Goal: Information Seeking & Learning: Learn about a topic

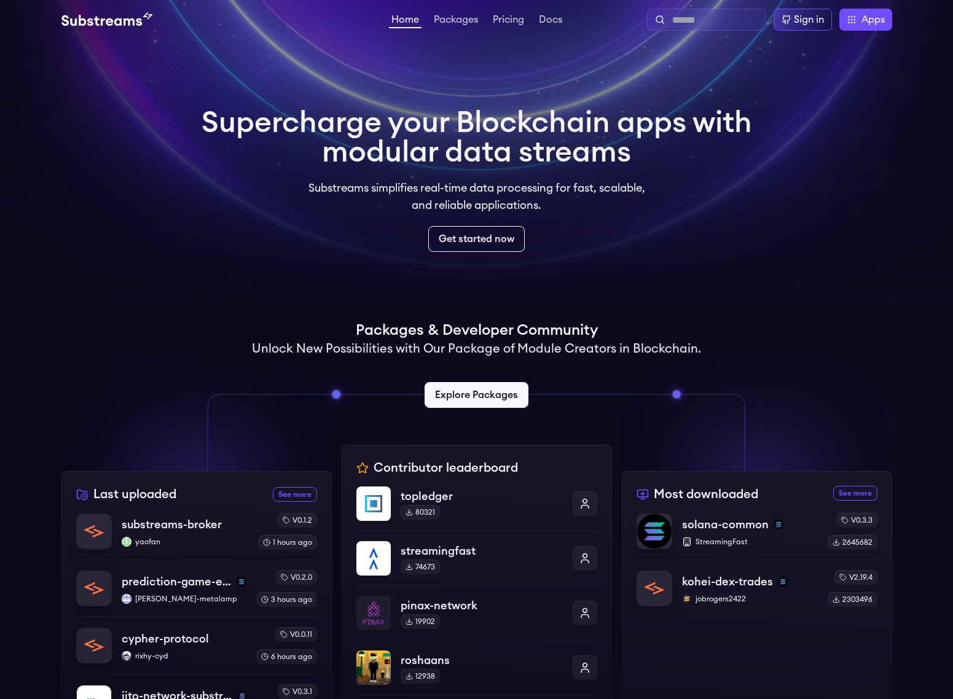
click at [702, 14] on input "text" at bounding box center [716, 20] width 88 height 15
type input "***"
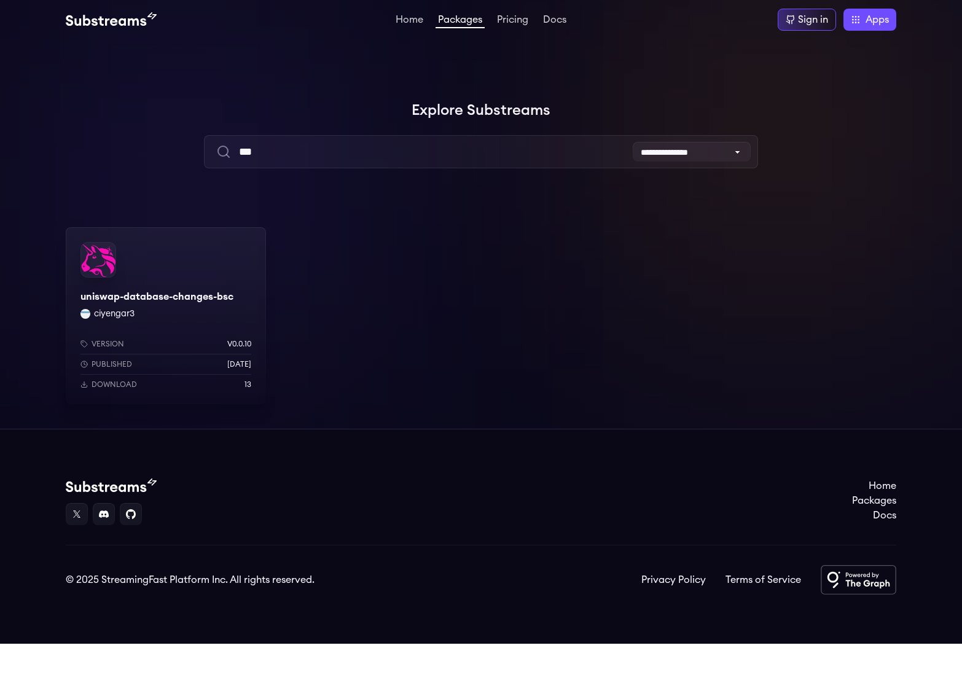
click at [231, 248] on div "uniswap-database-changes-bsc ciyengar3 Version v0.0.10 Published 3 weeks ago Do…" at bounding box center [166, 315] width 200 height 177
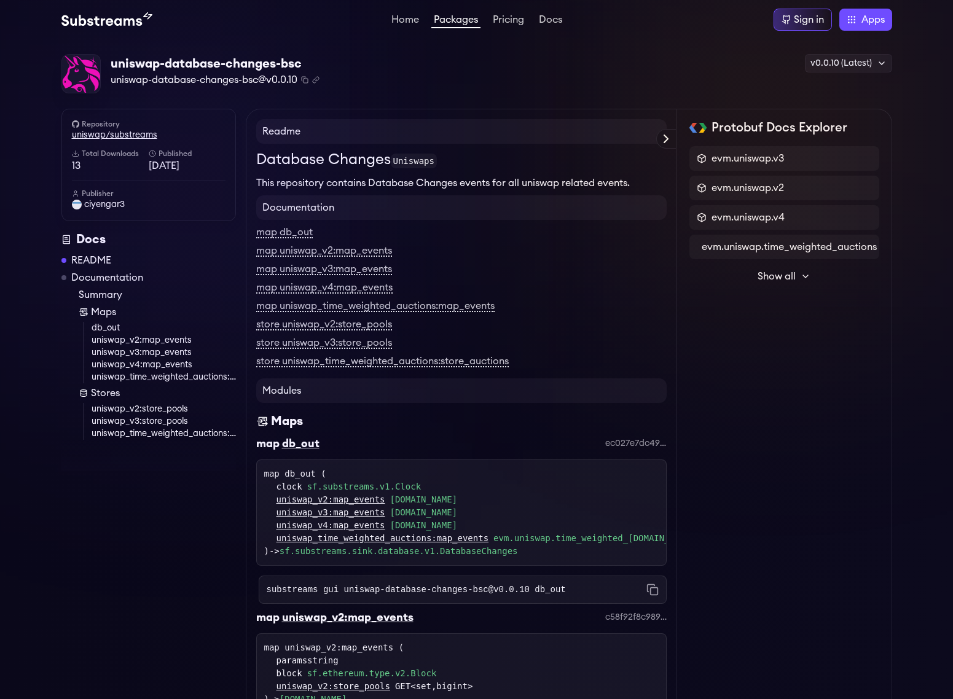
click at [122, 137] on link "uniswap/substreams" at bounding box center [149, 135] width 154 height 12
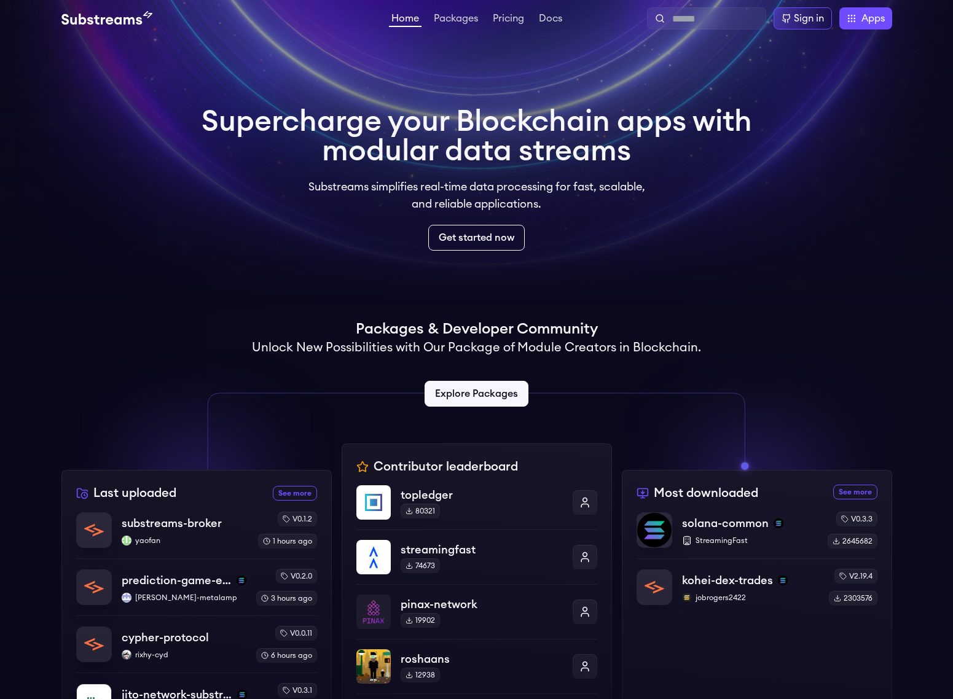
scroll to position [1, 0]
click at [697, 31] on div "Home Packages Pricing Docs Home Packages Pricing Docs Sign in Apps Subgraph Stu…" at bounding box center [476, 18] width 953 height 39
click at [697, 29] on div at bounding box center [706, 19] width 119 height 22
click at [698, 27] on div at bounding box center [706, 19] width 119 height 22
click at [698, 25] on input "text" at bounding box center [716, 19] width 88 height 15
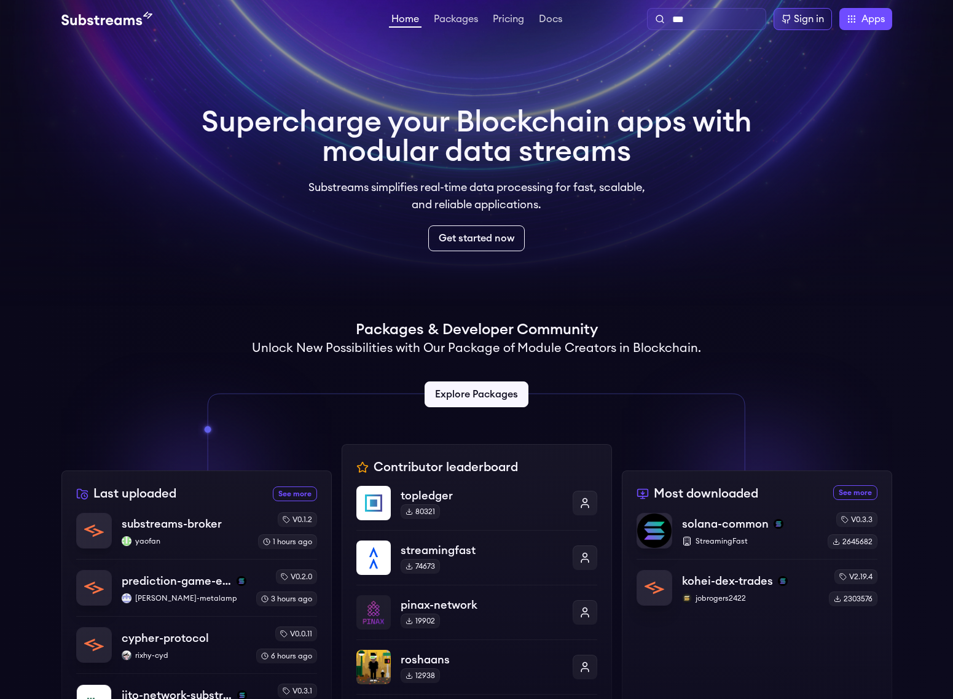
type input "***"
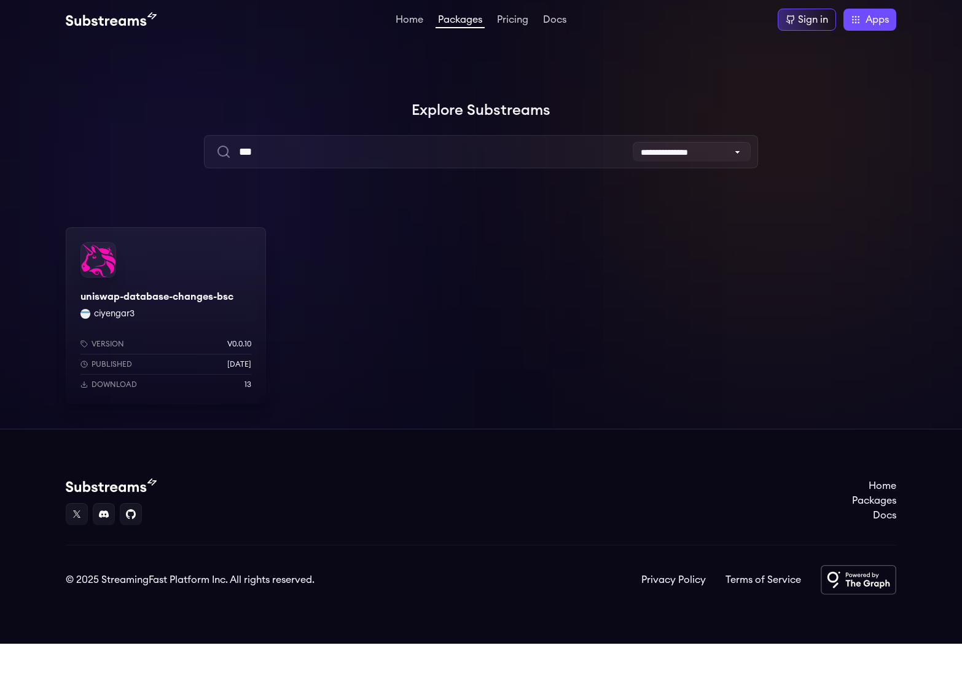
click at [175, 259] on div "uniswap-database-changes-bsc ciyengar3 Version v0.0.10 Published [DATE] Downloa…" at bounding box center [166, 315] width 200 height 177
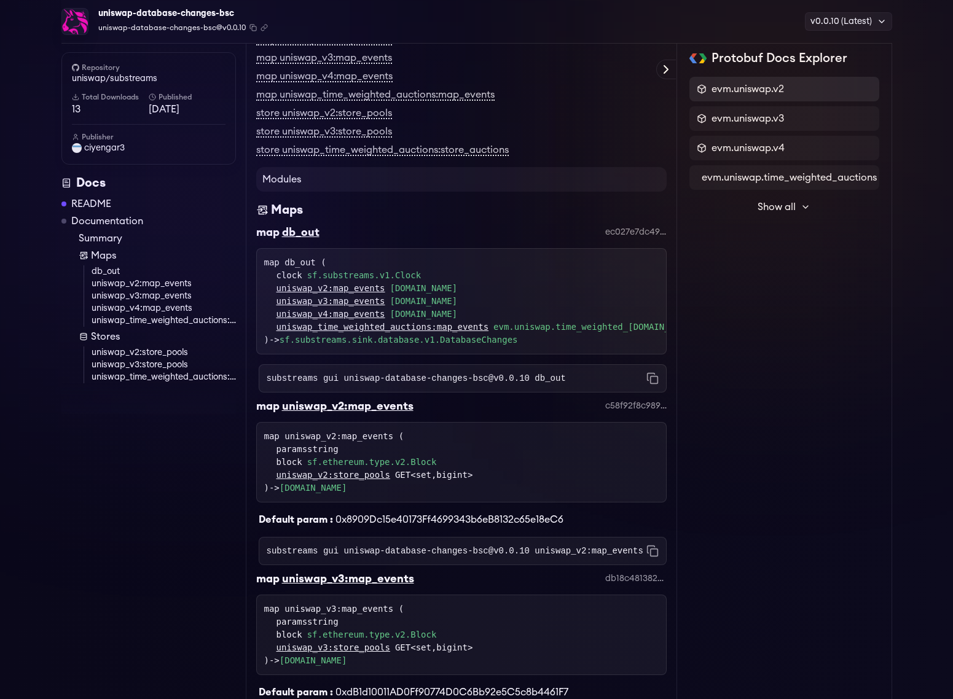
scroll to position [214, 0]
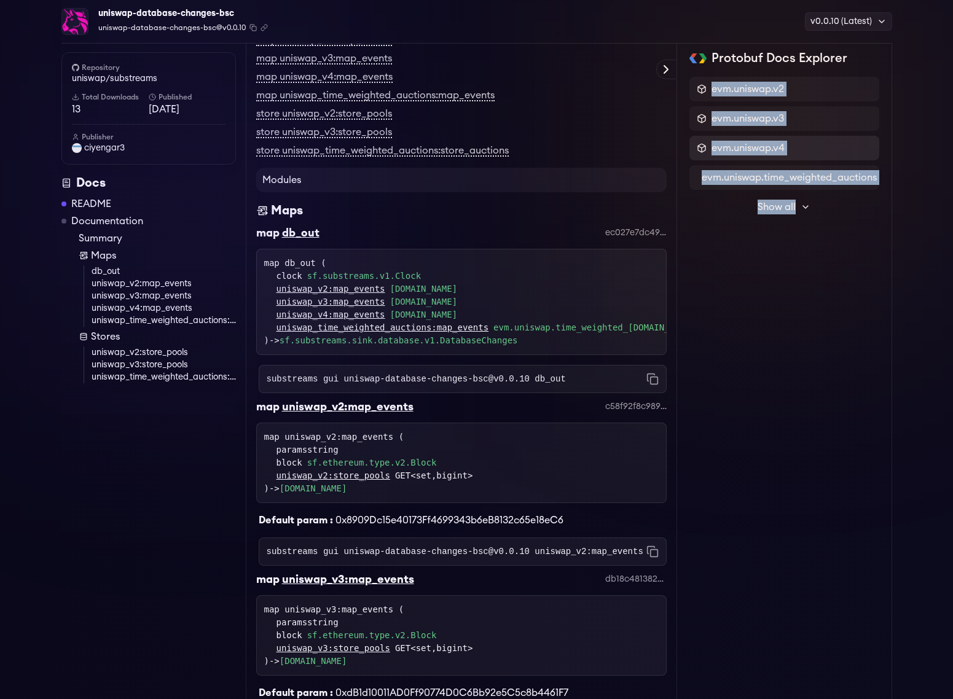
drag, startPoint x: 695, startPoint y: 88, endPoint x: 689, endPoint y: 153, distance: 64.8
click at [689, 154] on div "evm.uniswap.v2 evm.uniswap.v3 evm.uniswap.v4 evm.uniswap.time_weighted_auctions…" at bounding box center [784, 148] width 190 height 143
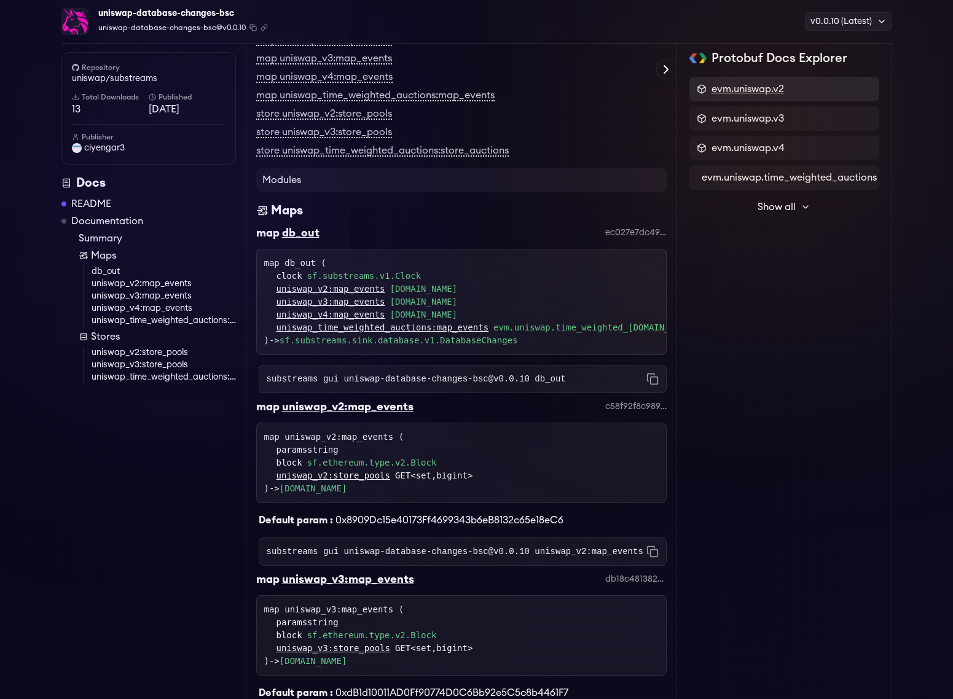
click at [719, 87] on span "evm.uniswap.v2" at bounding box center [747, 89] width 72 height 15
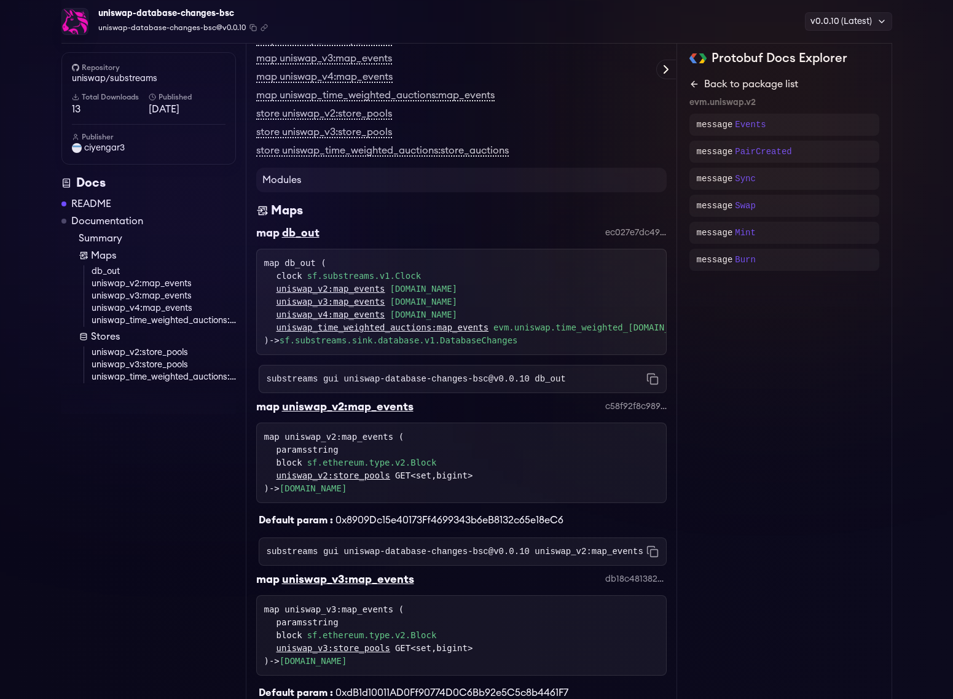
click at [698, 82] on icon at bounding box center [694, 84] width 10 height 10
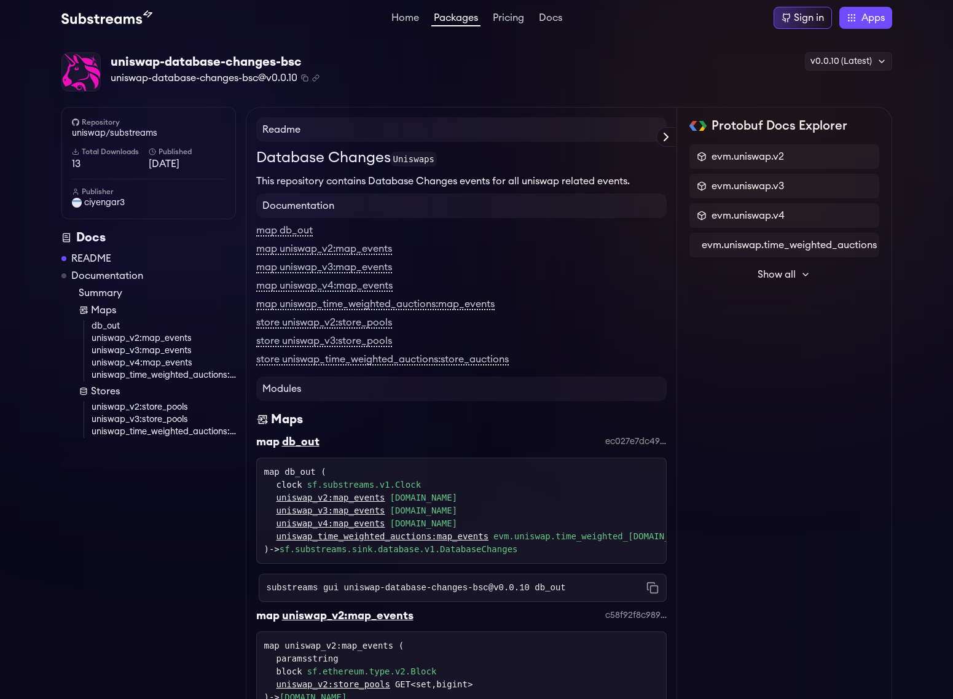
click at [780, 276] on span "Show all" at bounding box center [776, 274] width 38 height 15
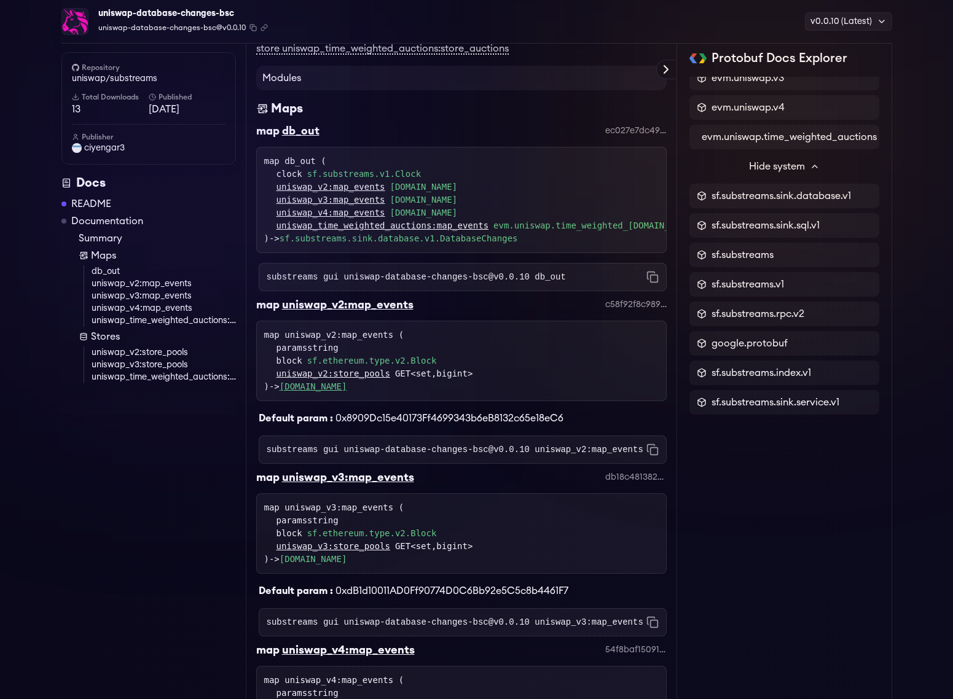
scroll to position [333, 0]
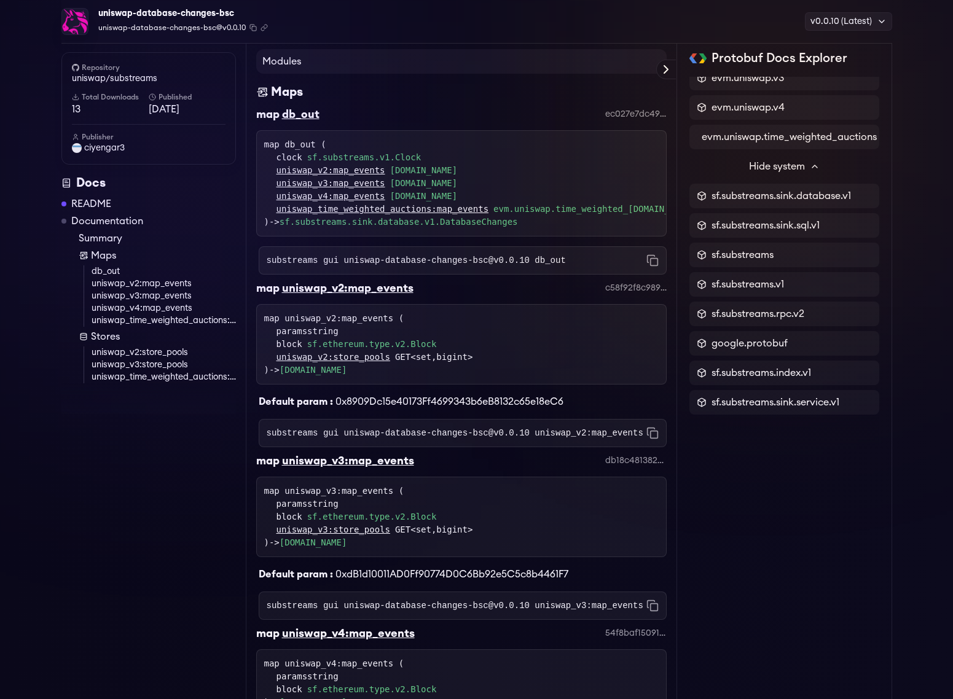
click at [383, 523] on link "sf.ethereum.type.v2.Block" at bounding box center [372, 516] width 130 height 13
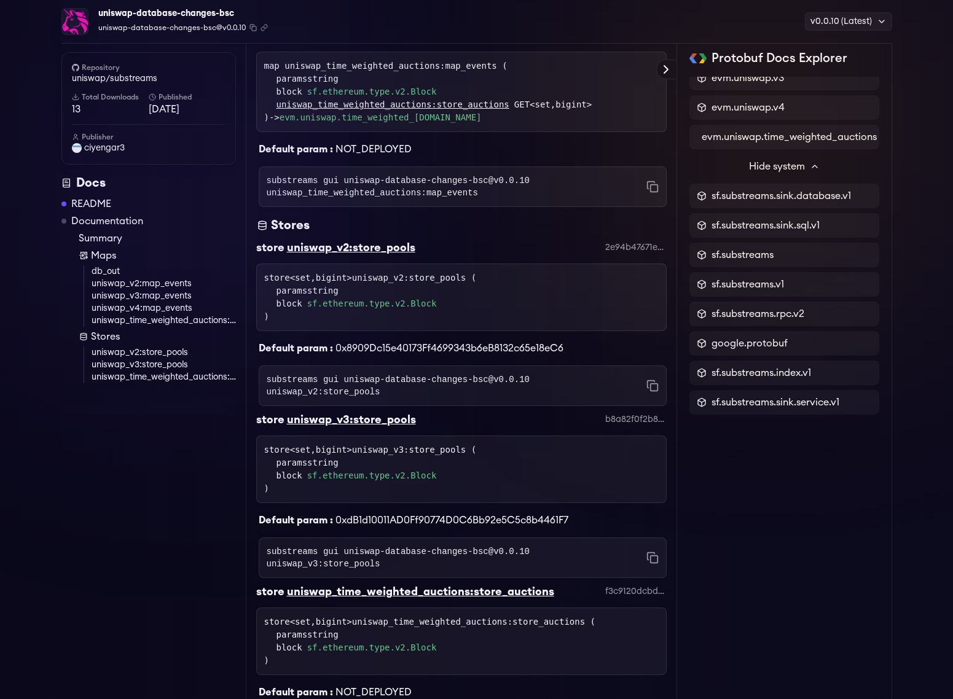
scroll to position [1410, 0]
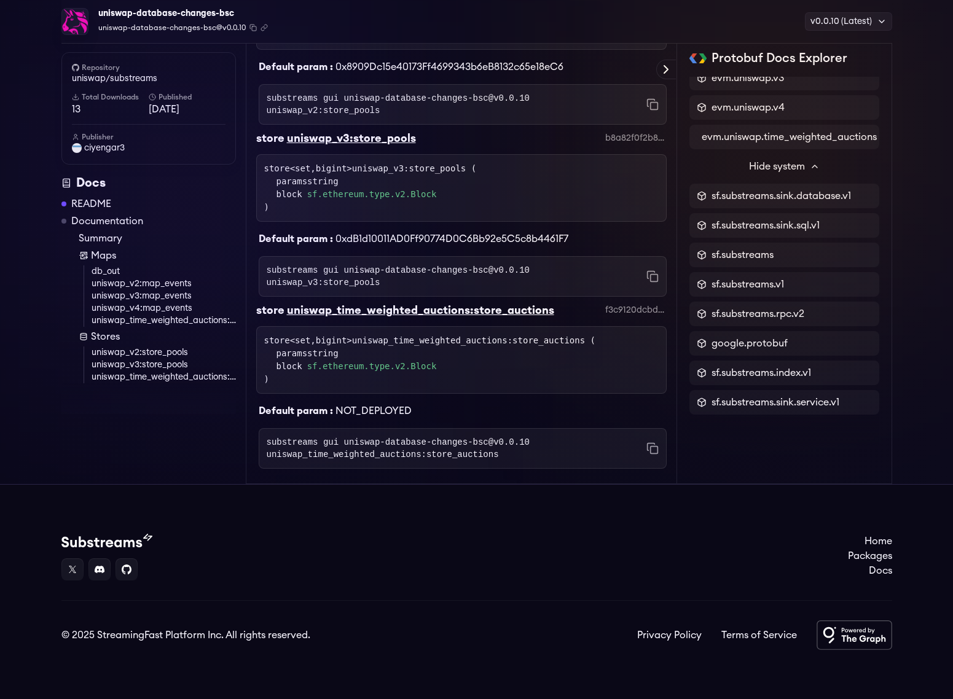
click at [416, 367] on link "sf.ethereum.type.v2.Block" at bounding box center [372, 366] width 130 height 13
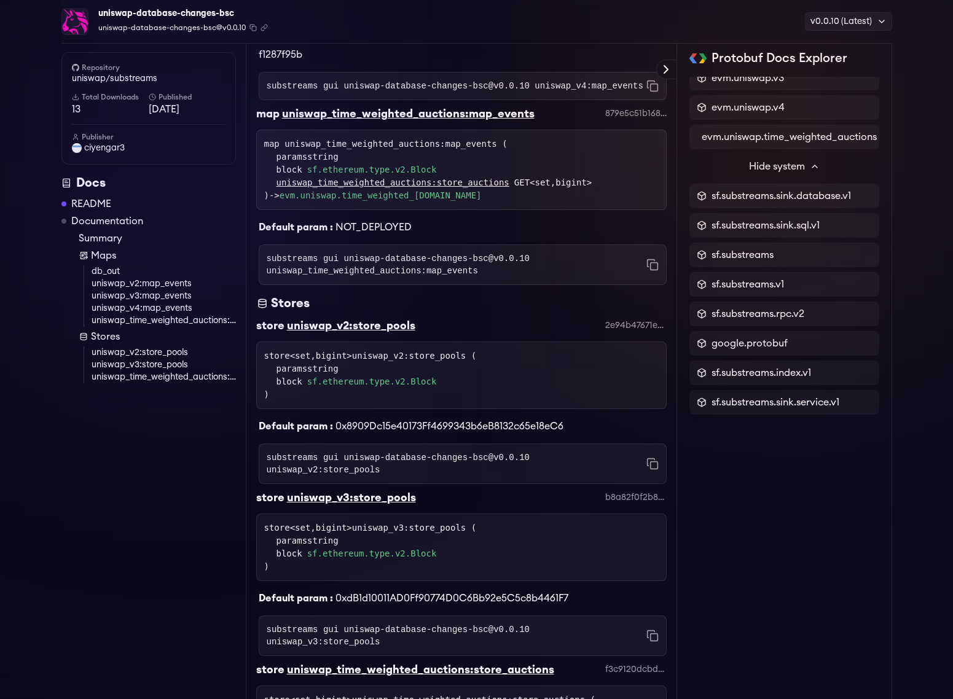
scroll to position [1410, 0]
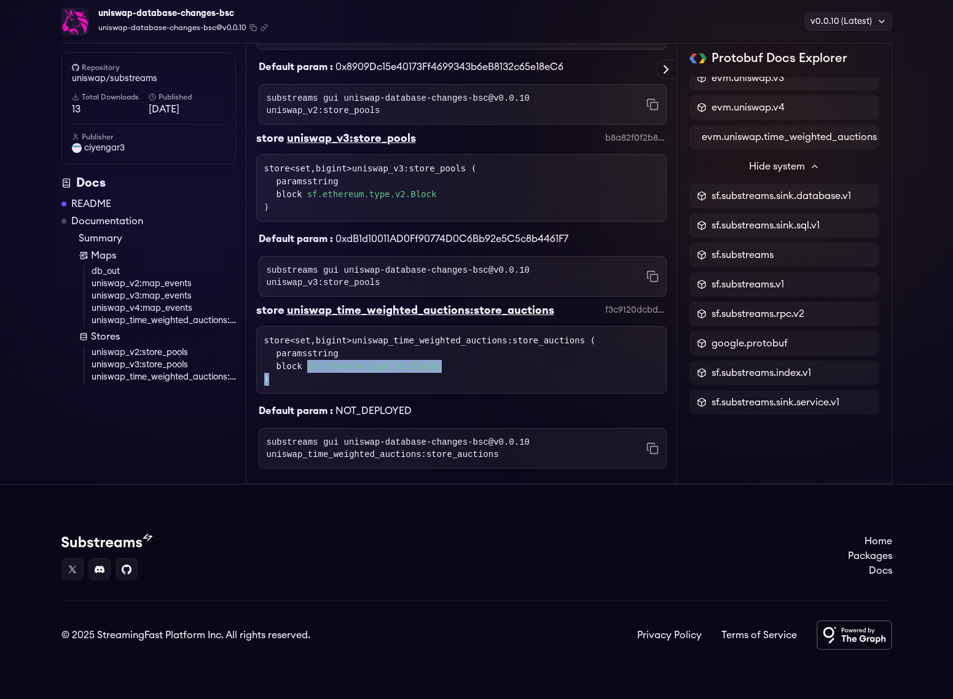
drag, startPoint x: 439, startPoint y: 372, endPoint x: 332, endPoint y: 386, distance: 107.8
click at [332, 386] on div "store <set,bigint> uniswap_time_weighted_auctions:store_auctions ( paramsstring…" at bounding box center [461, 360] width 410 height 68
click at [319, 381] on div "store <set,bigint> uniswap_time_weighted_auctions:store_auctions ( paramsstring…" at bounding box center [461, 360] width 394 height 52
drag, startPoint x: 306, startPoint y: 367, endPoint x: 436, endPoint y: 366, distance: 130.2
click at [436, 366] on div "block sf.ethereum.type.v2.Block" at bounding box center [467, 366] width 382 height 13
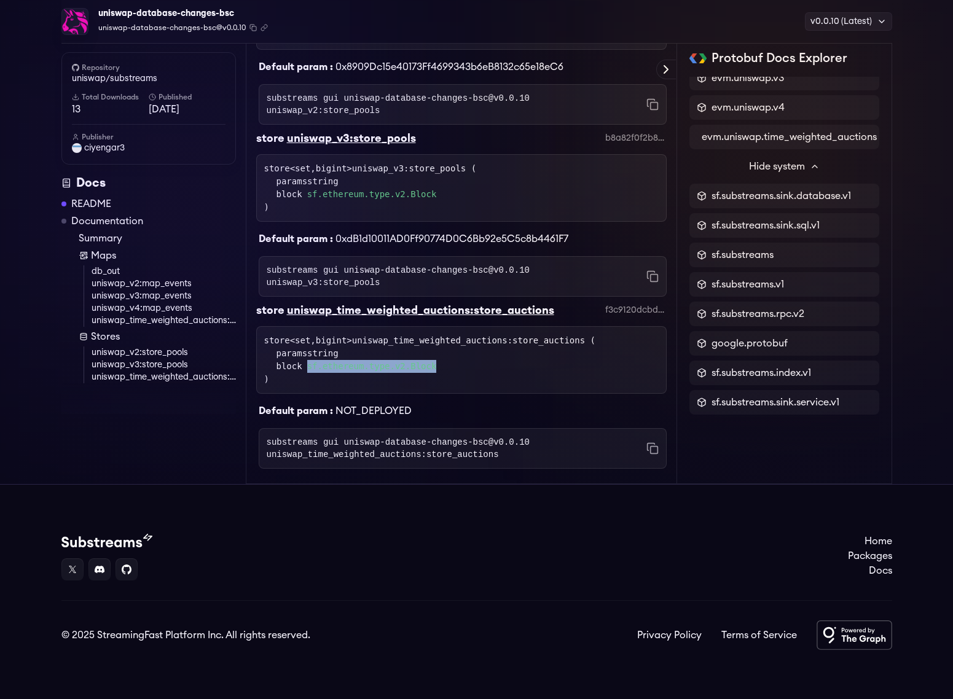
copy div "sf.ethereum.type.v2.Block"
